Goal: Transaction & Acquisition: Purchase product/service

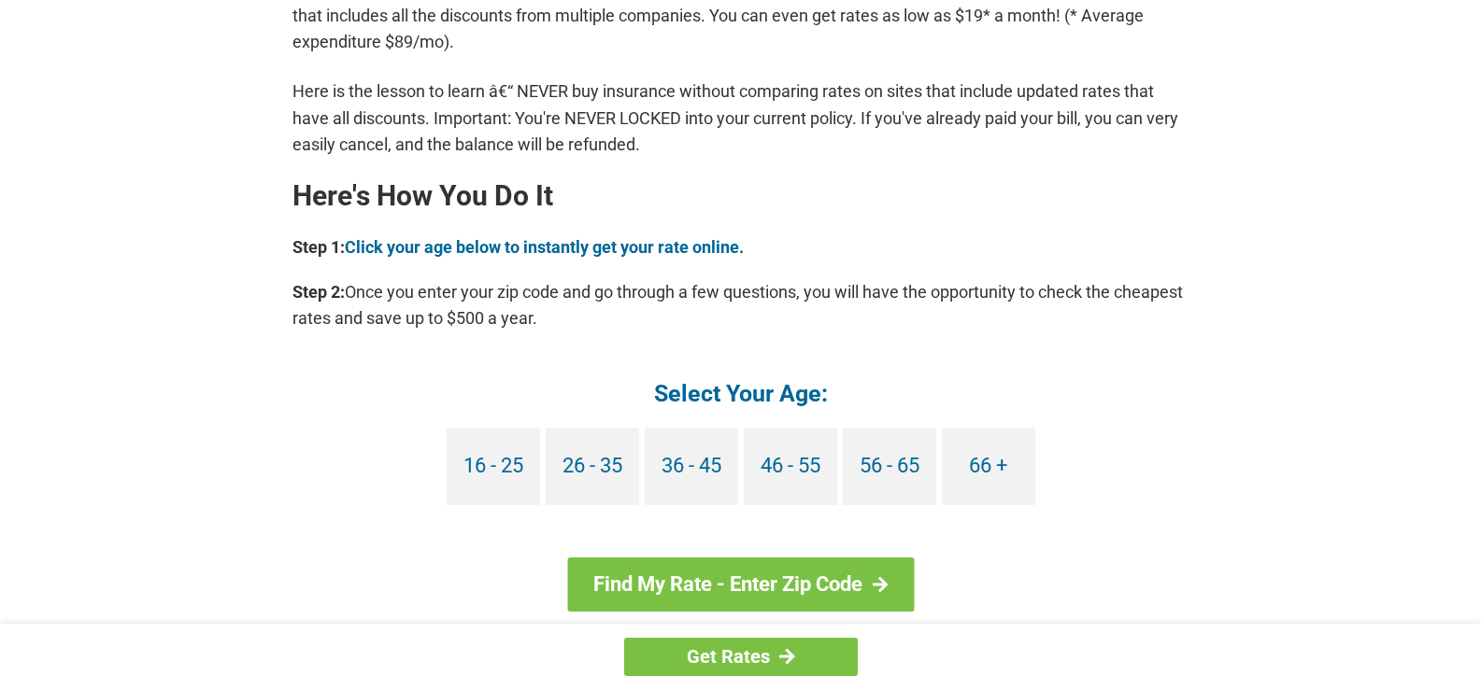
scroll to position [1574, 0]
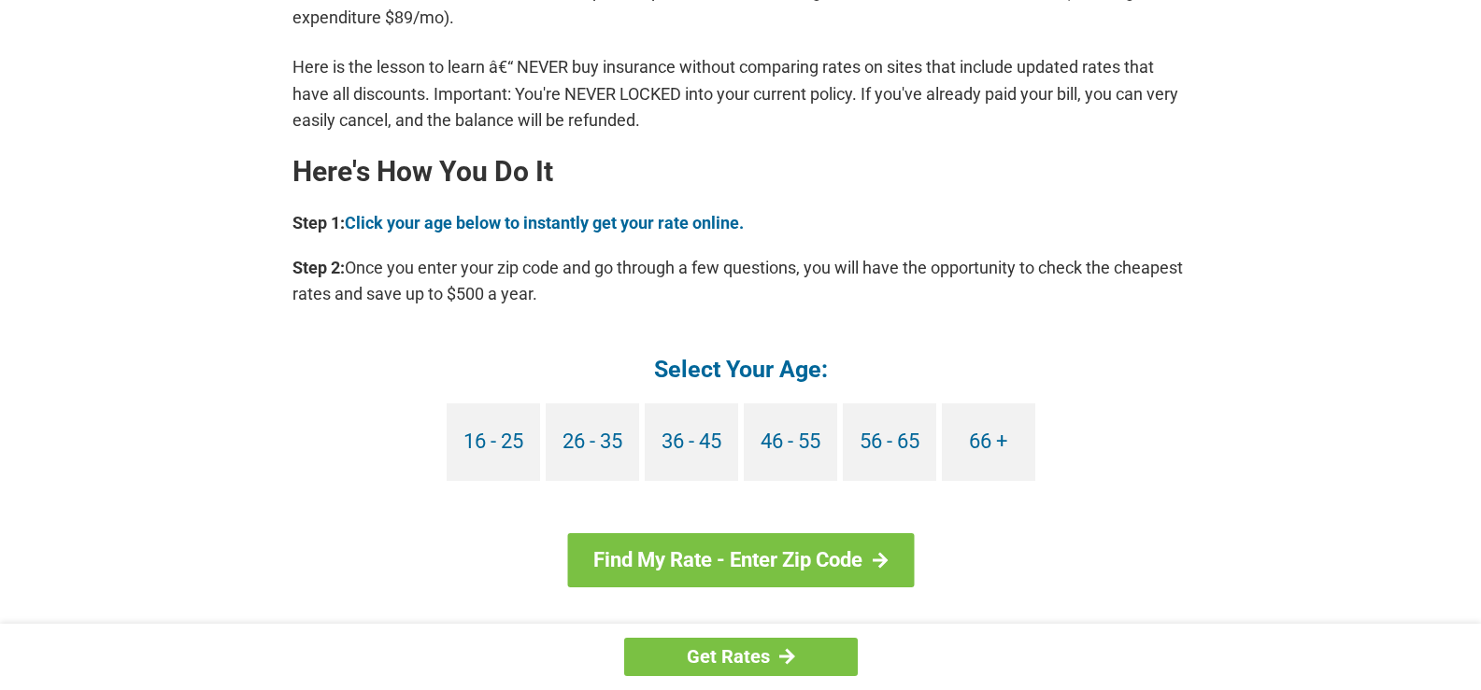
drag, startPoint x: 1494, startPoint y: 47, endPoint x: 1465, endPoint y: 327, distance: 281.8
click at [1465, 327] on html "Get Rates You're Probably Overpaying for Car Insurance - Here's How to Stop. [D…" at bounding box center [740, 134] width 1481 height 3416
click at [982, 442] on link "66 +" at bounding box center [988, 443] width 93 height 78
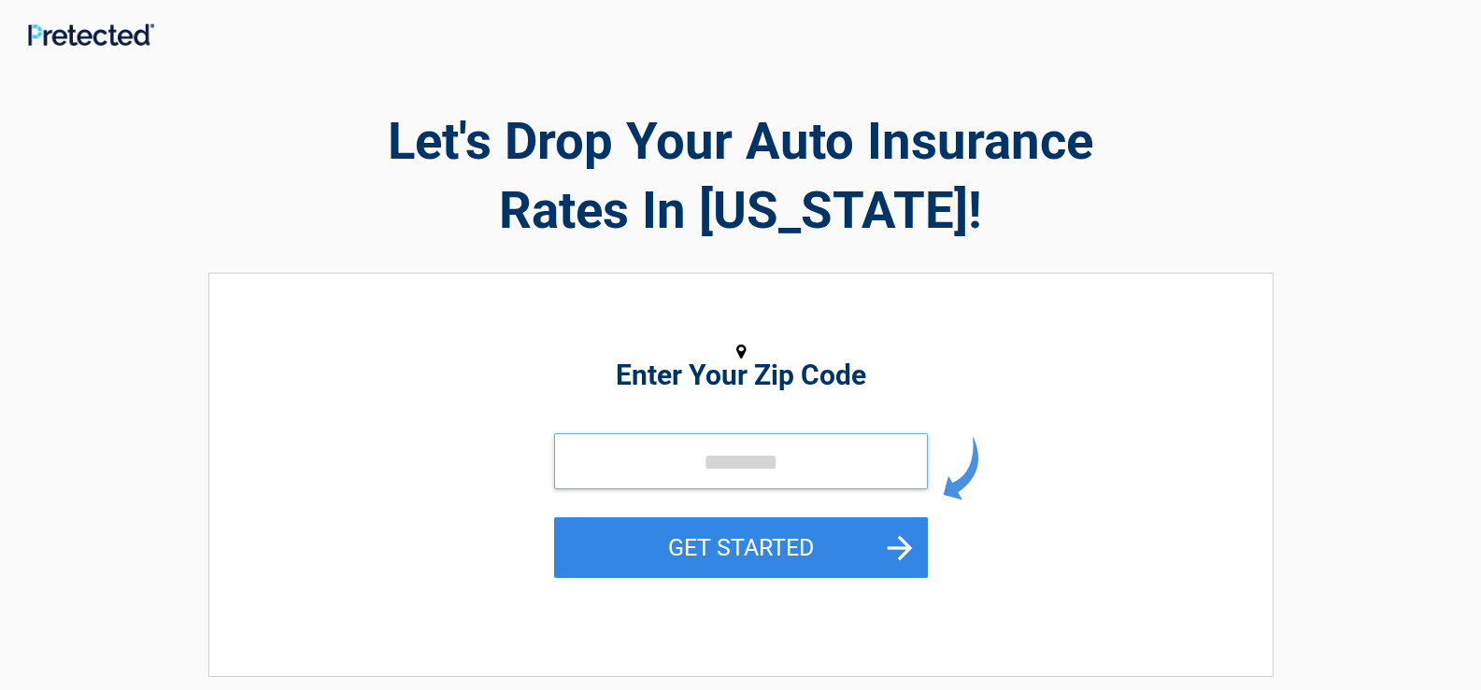
click at [666, 460] on input "tel" at bounding box center [741, 462] width 374 height 56
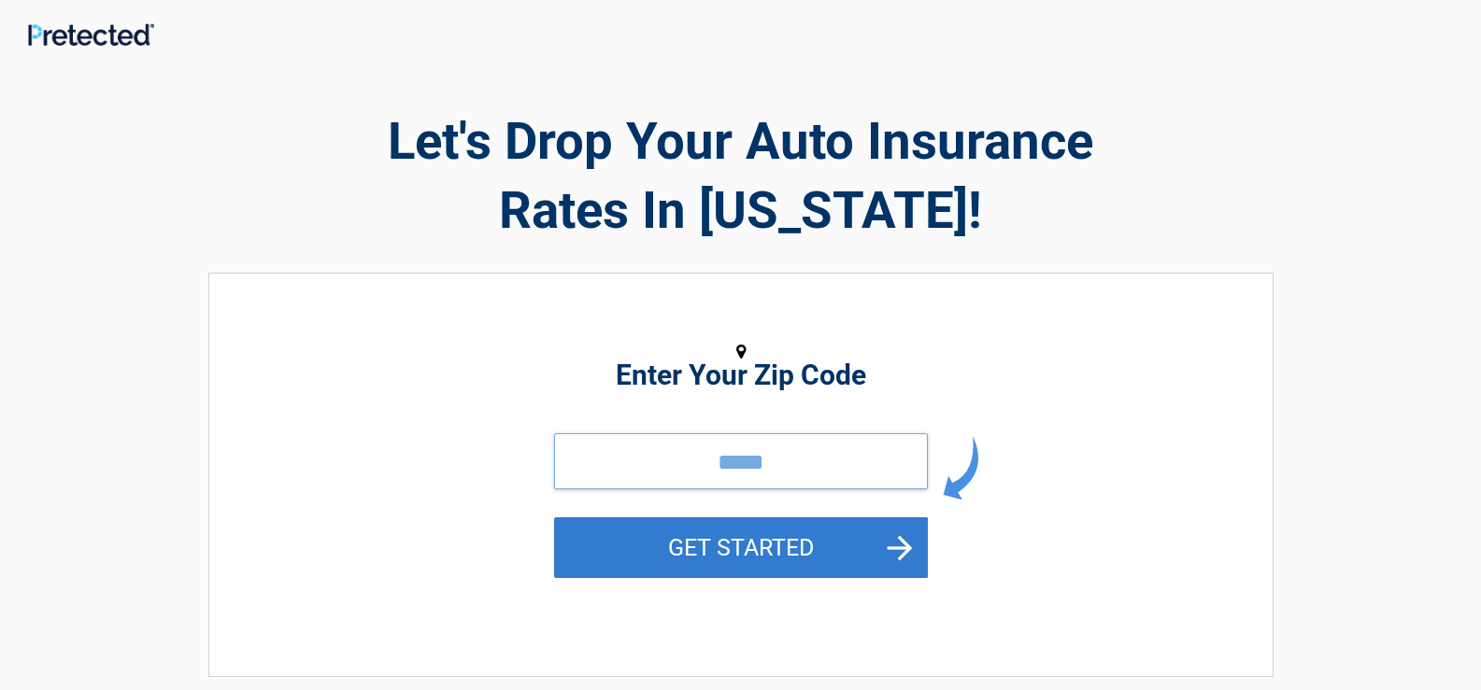
type input "*****"
click at [772, 547] on button "GET STARTED" at bounding box center [741, 548] width 374 height 61
